Goal: Obtain resource: Obtain resource

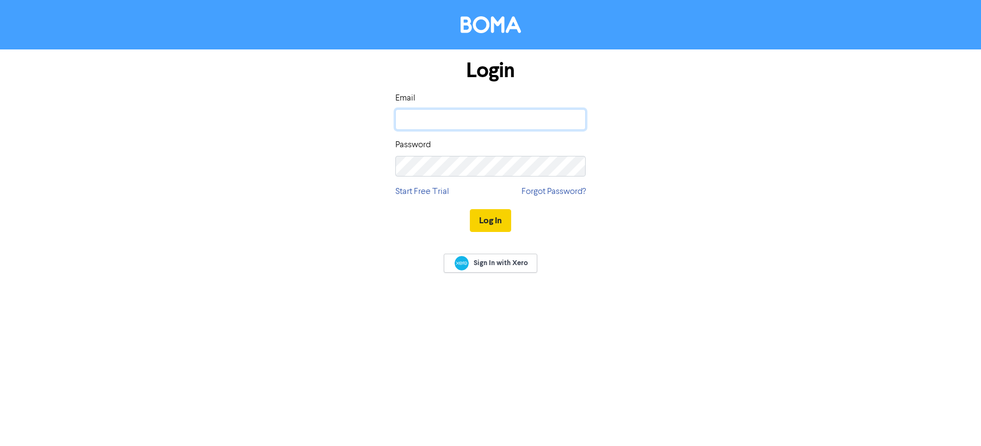
type input "[PERSON_NAME][EMAIL_ADDRESS][DOMAIN_NAME]"
click at [490, 221] on button "Log In" at bounding box center [490, 220] width 41 height 23
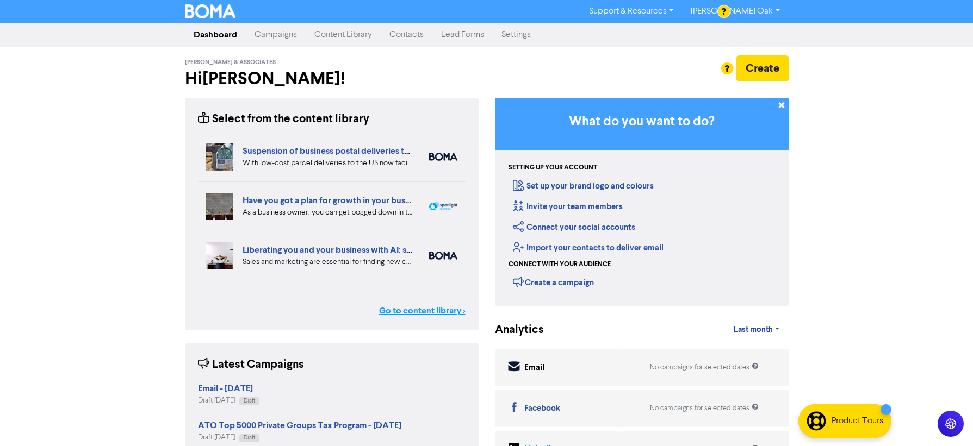
click at [418, 310] on link "Go to content library >" at bounding box center [422, 310] width 86 height 13
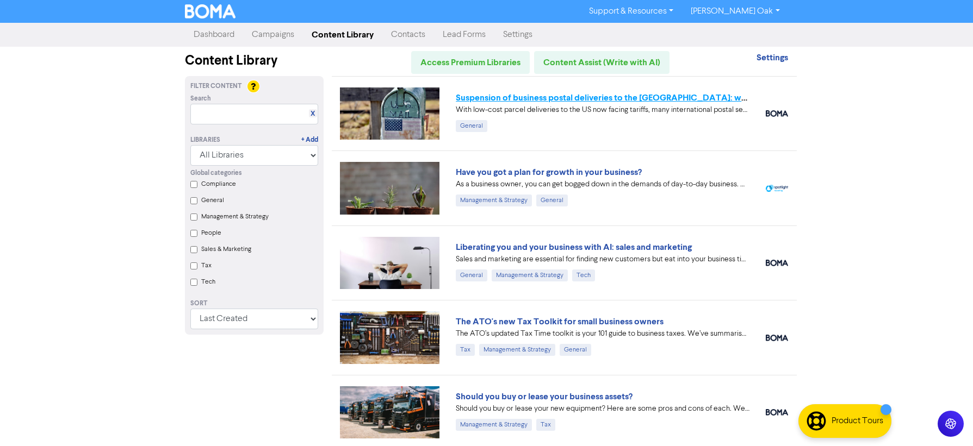
click at [519, 98] on link "Suspension of business postal deliveries to the [GEOGRAPHIC_DATA]: what options…" at bounding box center [647, 97] width 383 height 11
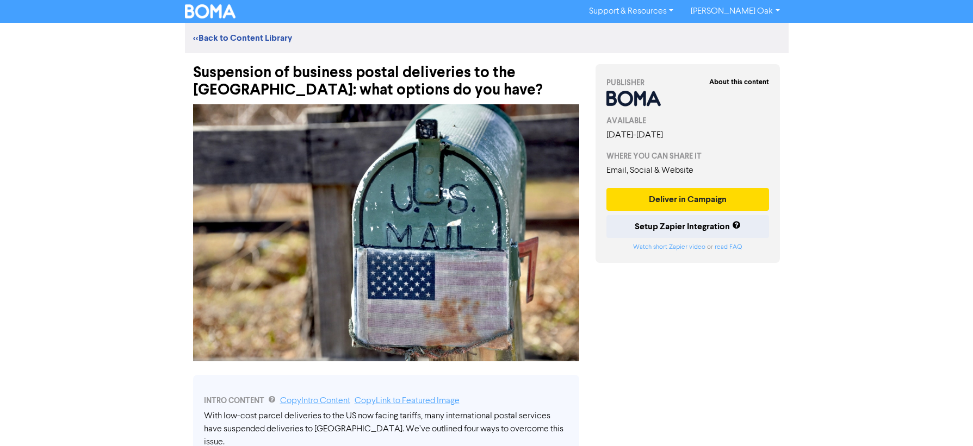
click at [358, 93] on div "Suspension of business postal deliveries to the [GEOGRAPHIC_DATA]: what options…" at bounding box center [386, 76] width 386 height 46
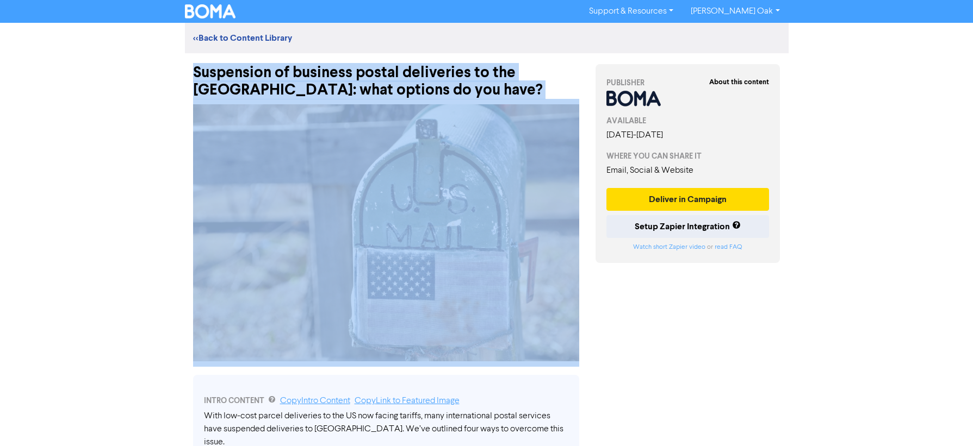
drag, startPoint x: 357, startPoint y: 94, endPoint x: 184, endPoint y: 74, distance: 174.0
click at [185, 74] on div "Suspension of business postal deliveries to the [GEOGRAPHIC_DATA]: what options…" at bounding box center [386, 76] width 402 height 46
copy div "Suspension of business postal deliveries to the [GEOGRAPHIC_DATA]: what options…"
click at [469, 235] on img at bounding box center [386, 232] width 386 height 257
click at [461, 245] on img at bounding box center [386, 232] width 386 height 257
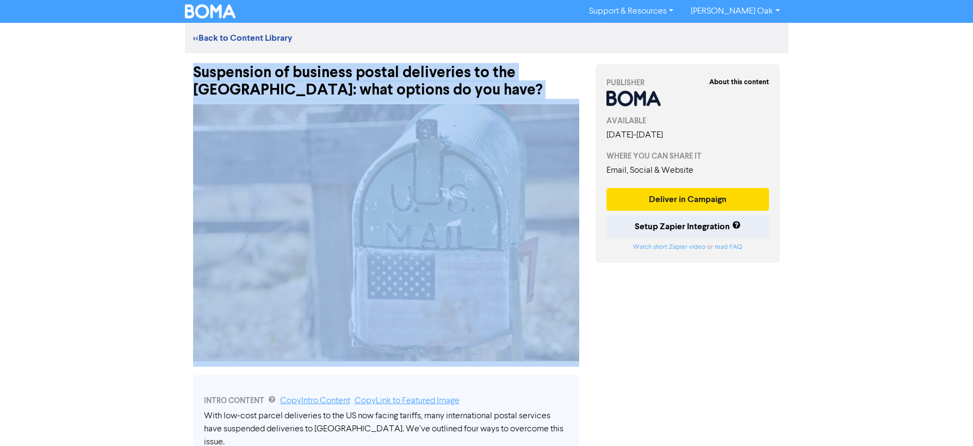
click at [374, 258] on img at bounding box center [386, 232] width 386 height 257
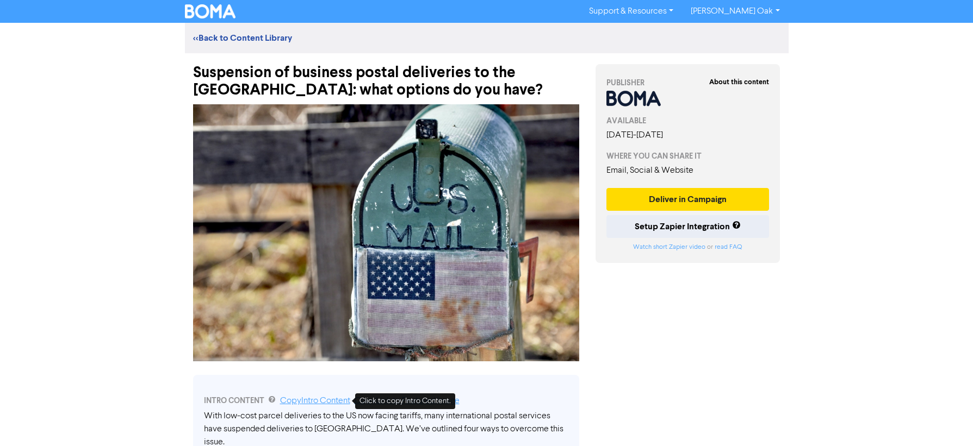
drag, startPoint x: 307, startPoint y: 397, endPoint x: 294, endPoint y: 404, distance: 14.8
click at [307, 397] on link "Copy Intro Content" at bounding box center [315, 401] width 70 height 9
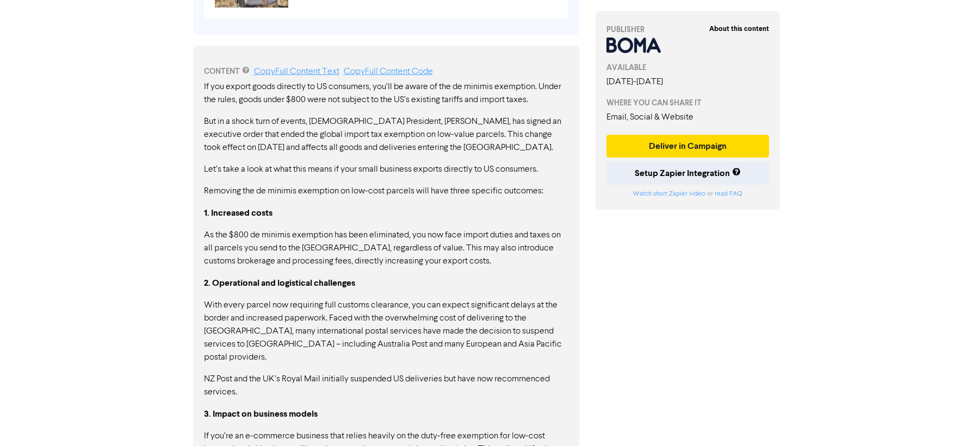
scroll to position [544, 0]
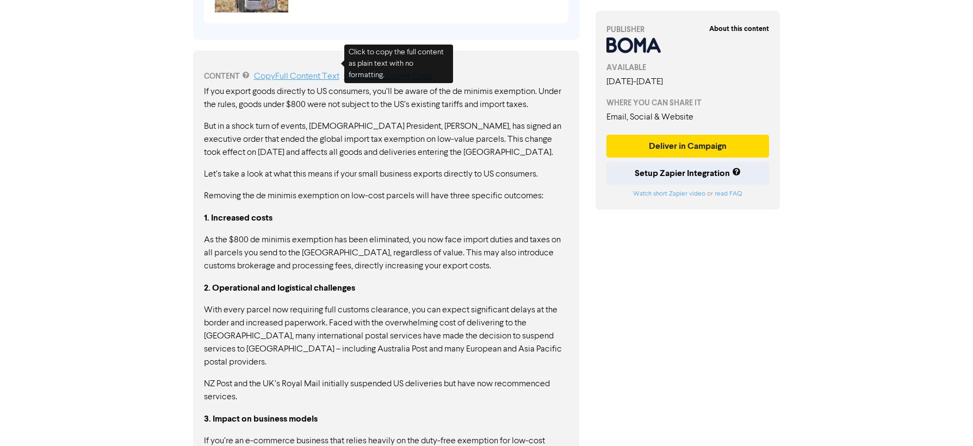
click at [283, 72] on link "Copy Full Content Text" at bounding box center [296, 76] width 85 height 9
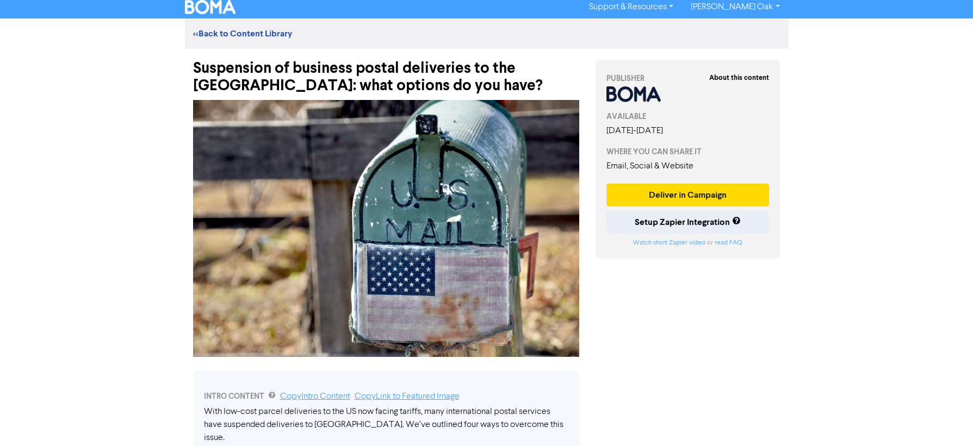
scroll to position [0, 0]
